Goal: Task Accomplishment & Management: Use online tool/utility

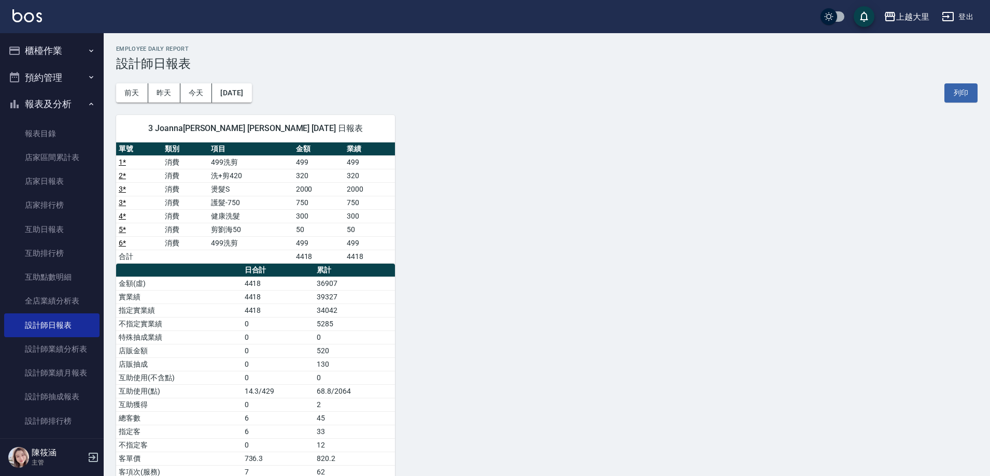
click at [44, 51] on button "櫃檯作業" at bounding box center [51, 50] width 95 height 27
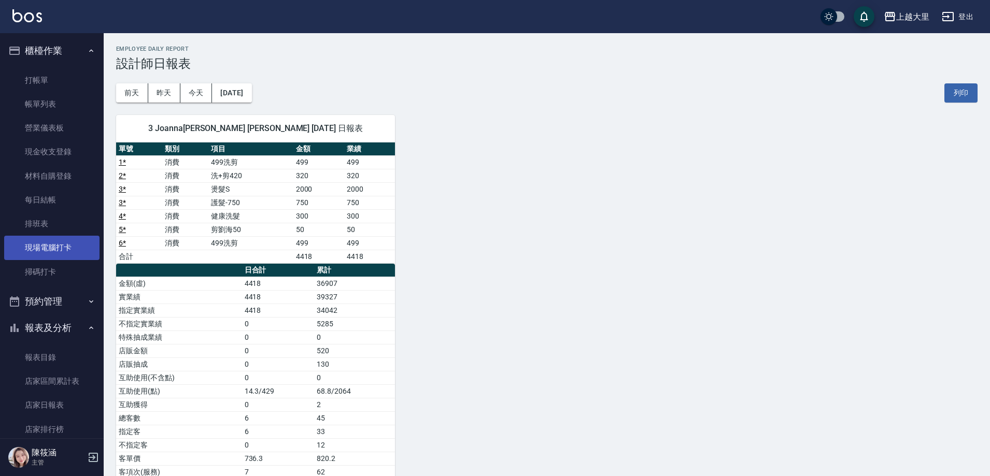
click at [48, 241] on link "現場電腦打卡" at bounding box center [51, 248] width 95 height 24
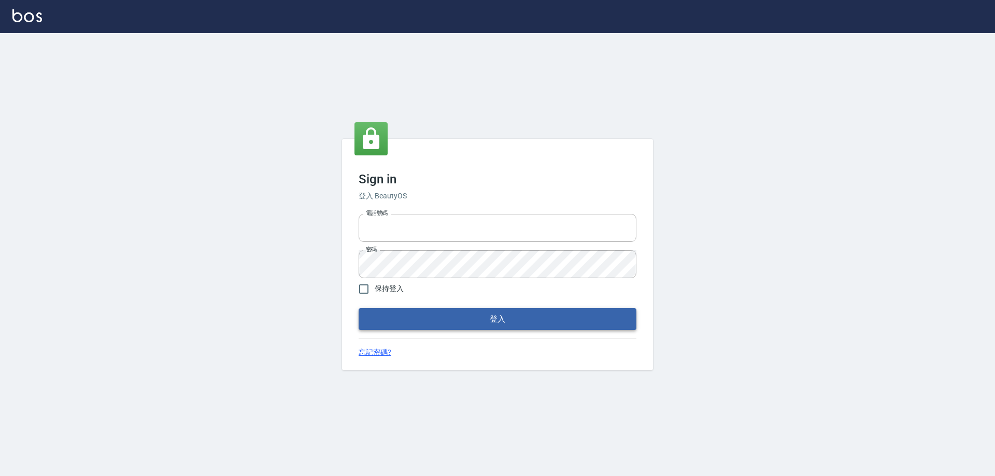
type input "0927586163"
click at [508, 311] on button "登入" at bounding box center [498, 319] width 278 height 22
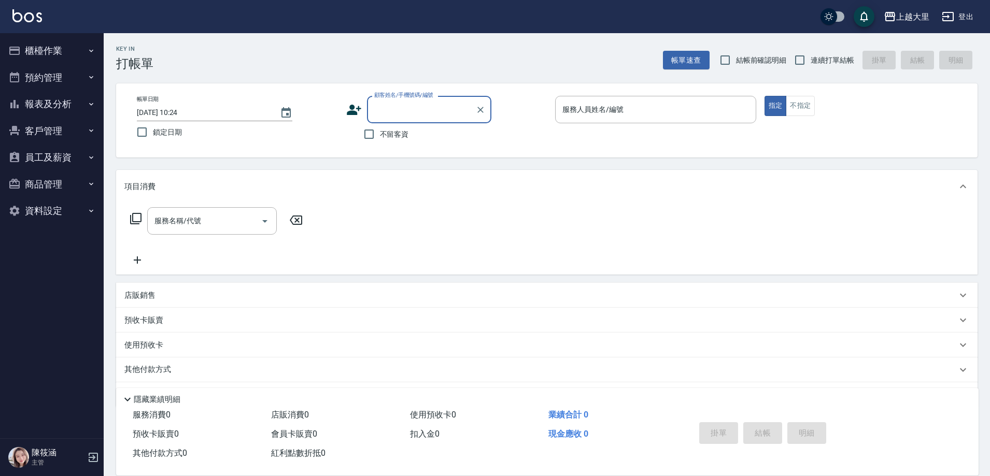
click at [87, 47] on button "櫃檯作業" at bounding box center [51, 50] width 95 height 27
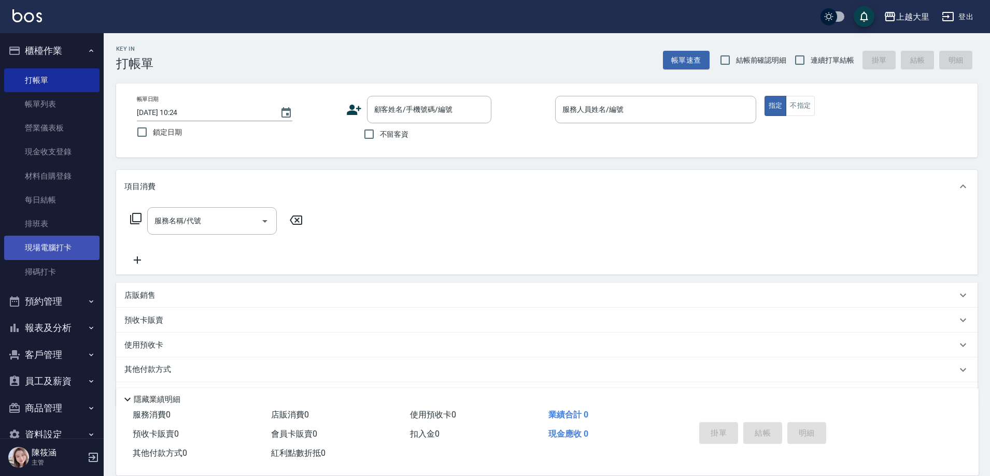
click at [63, 242] on link "現場電腦打卡" at bounding box center [51, 248] width 95 height 24
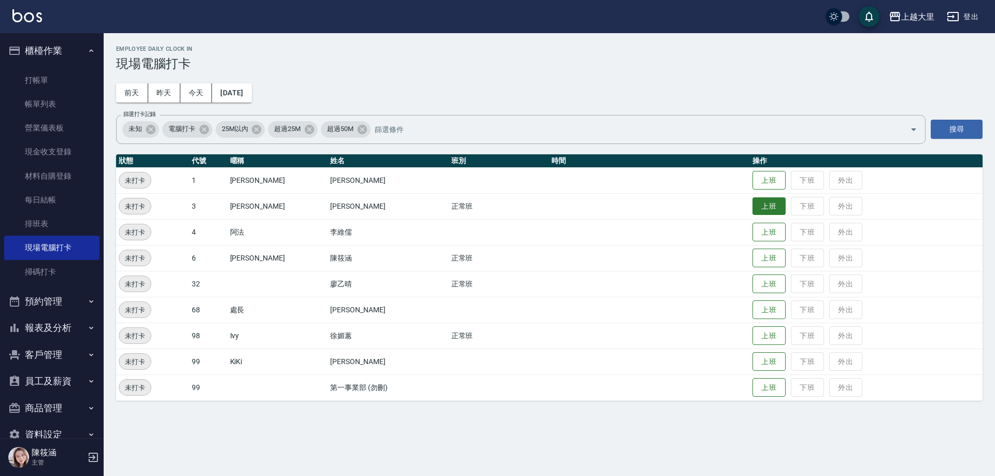
click at [775, 211] on button "上班" at bounding box center [768, 206] width 33 height 18
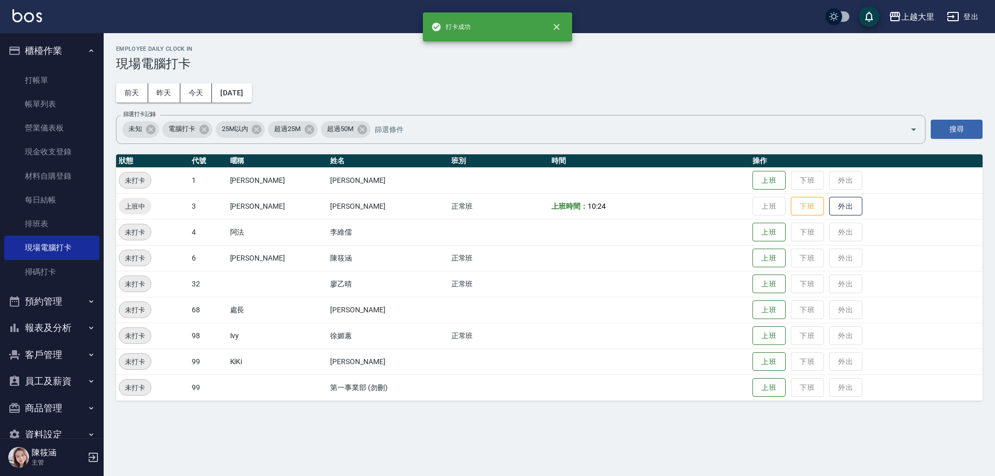
click at [623, 80] on div "Employee Daily Clock In 現場電腦打卡 前天 昨天 今天 2025/10/15 篩選打卡記錄 未知 電腦打卡 25M以內 超過25M 超…" at bounding box center [549, 223] width 891 height 380
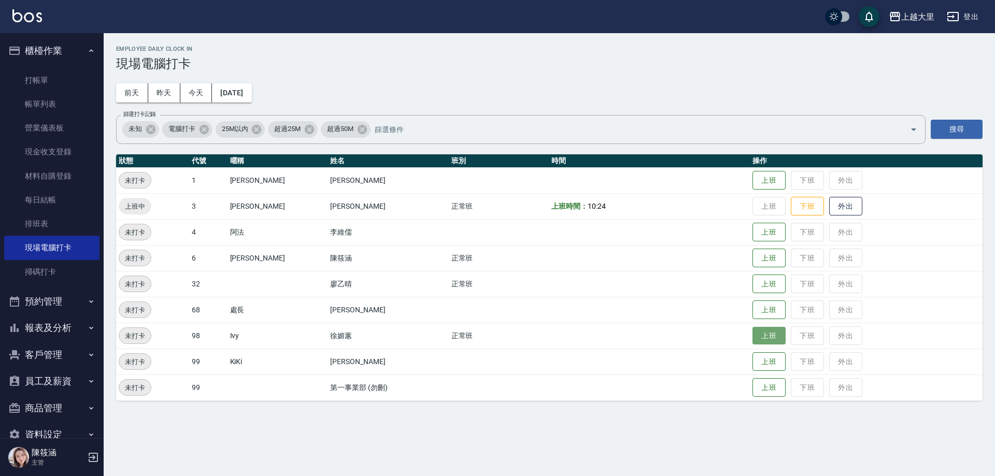
click at [775, 341] on button "上班" at bounding box center [768, 336] width 33 height 18
click at [767, 261] on button "上班" at bounding box center [768, 258] width 33 height 18
